Goal: Task Accomplishment & Management: Manage account settings

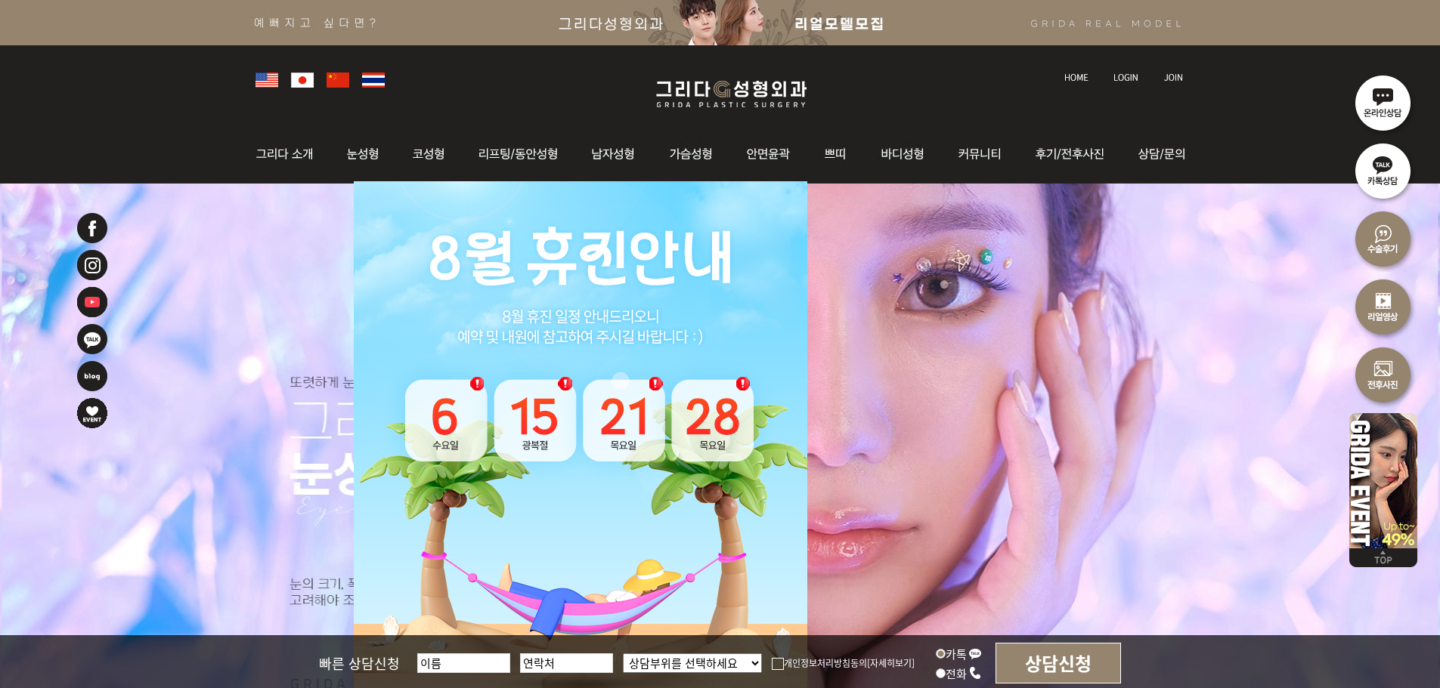
click at [1126, 76] on img at bounding box center [1125, 77] width 25 height 8
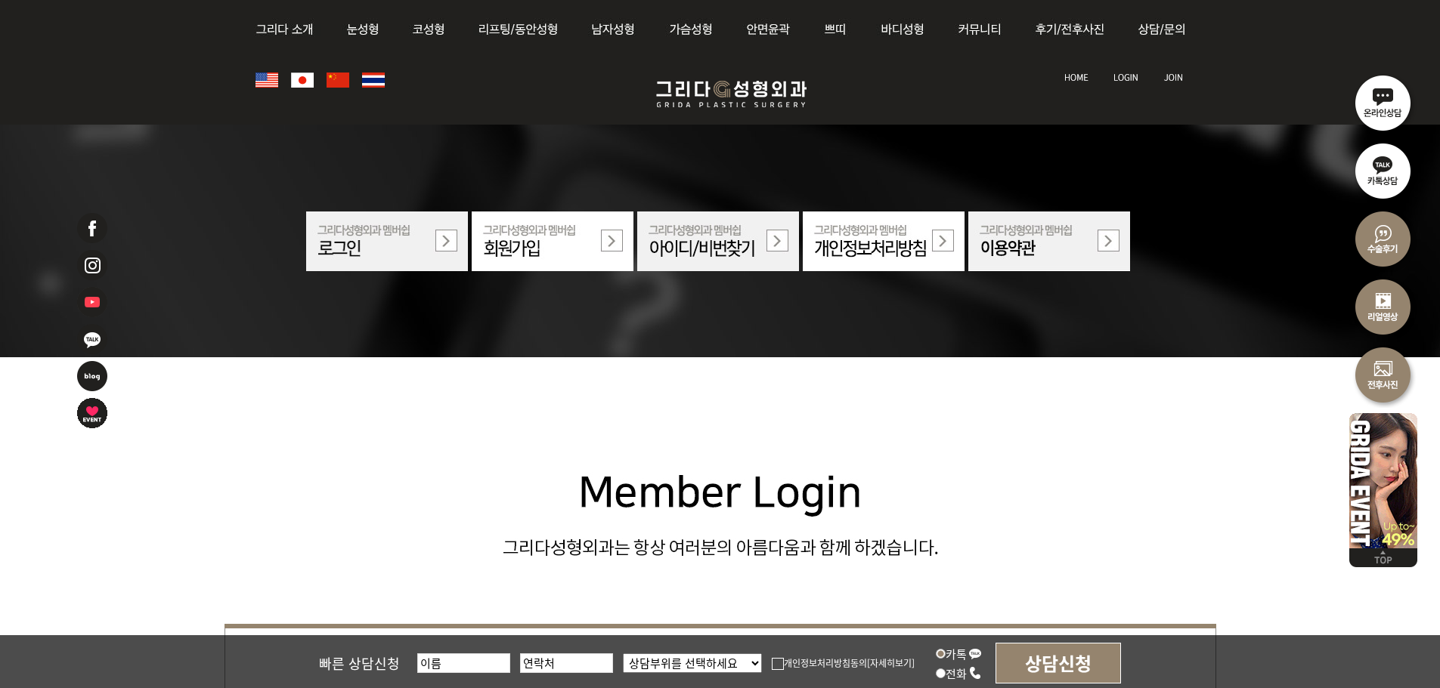
scroll to position [453, 0]
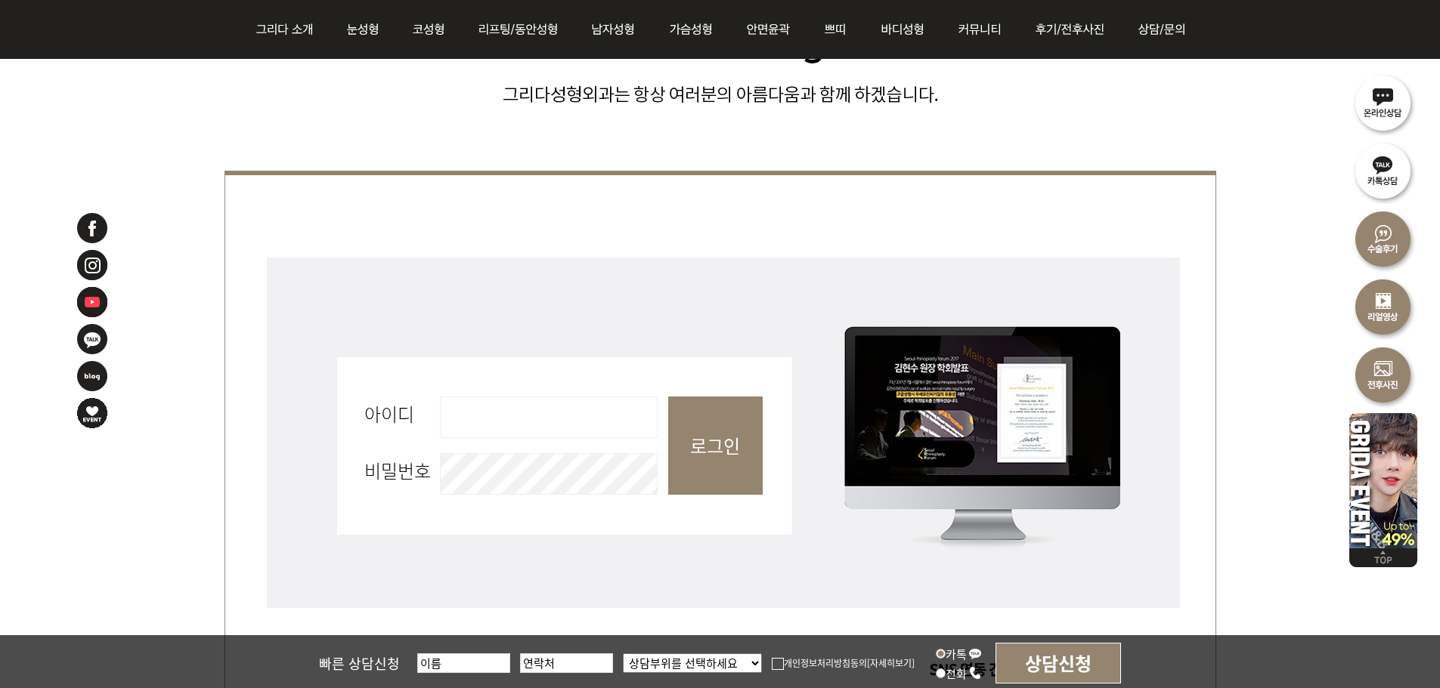
click at [544, 436] on input "아이디 필수" at bounding box center [549, 418] width 218 height 42
type input "admin"
click at [752, 436] on input "로그인" at bounding box center [715, 446] width 94 height 98
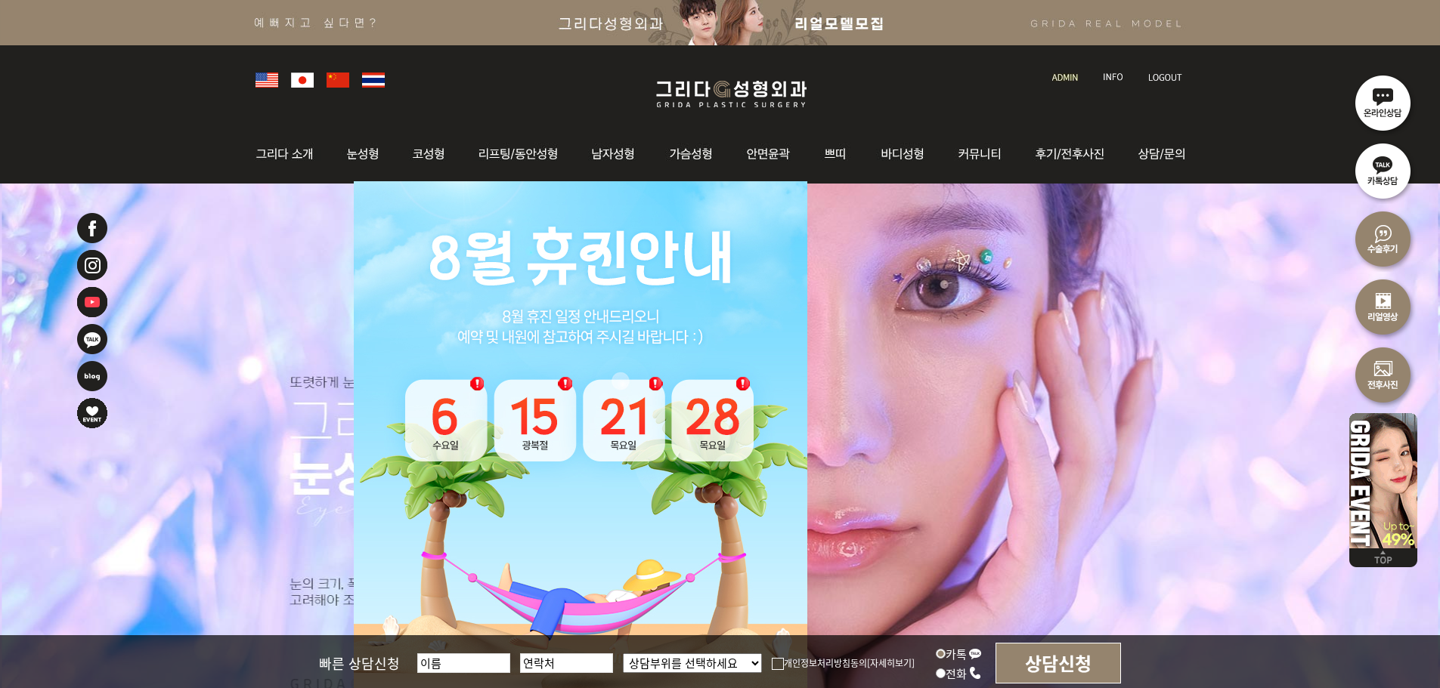
click at [1068, 70] on link at bounding box center [1065, 63] width 43 height 21
